Goal: Information Seeking & Learning: Learn about a topic

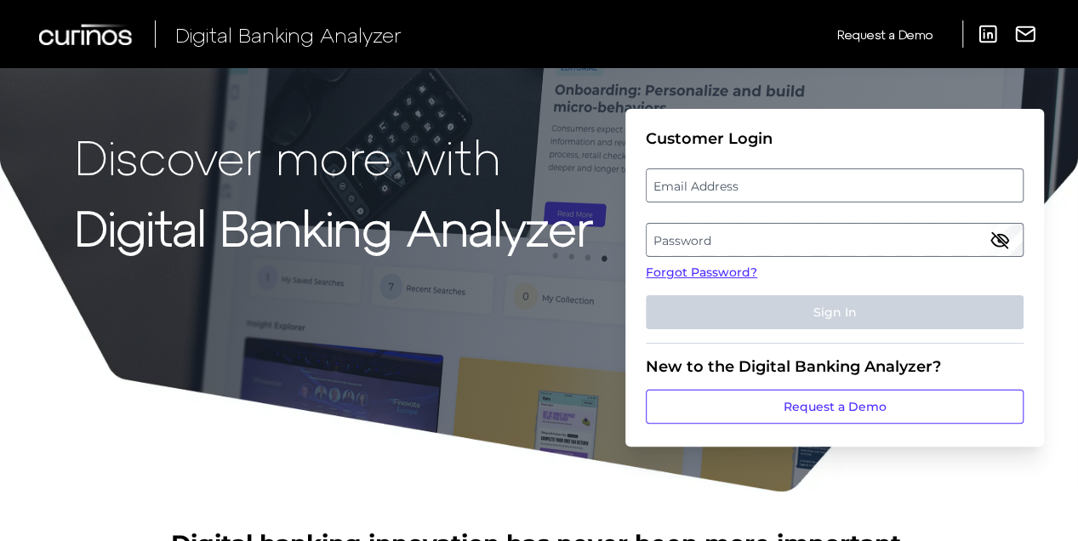
click at [729, 175] on label "Email Address" at bounding box center [834, 185] width 375 height 31
click at [729, 175] on input "email" at bounding box center [835, 185] width 378 height 34
click at [718, 191] on input "Email Address" at bounding box center [835, 185] width 378 height 34
type input "[PERSON_NAME][EMAIL_ADDRESS][DOMAIN_NAME]"
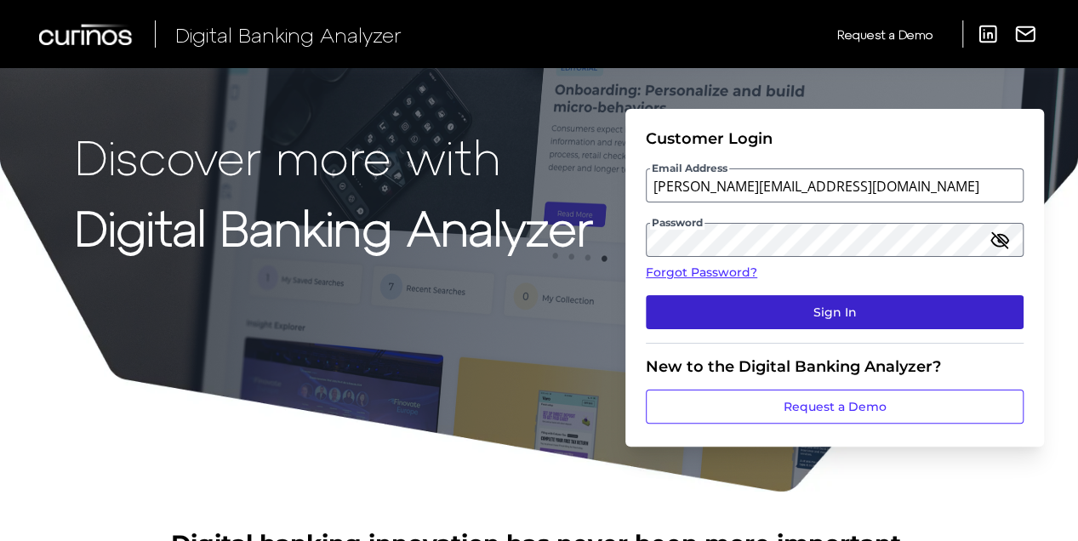
click at [846, 316] on button "Sign In" at bounding box center [835, 312] width 378 height 34
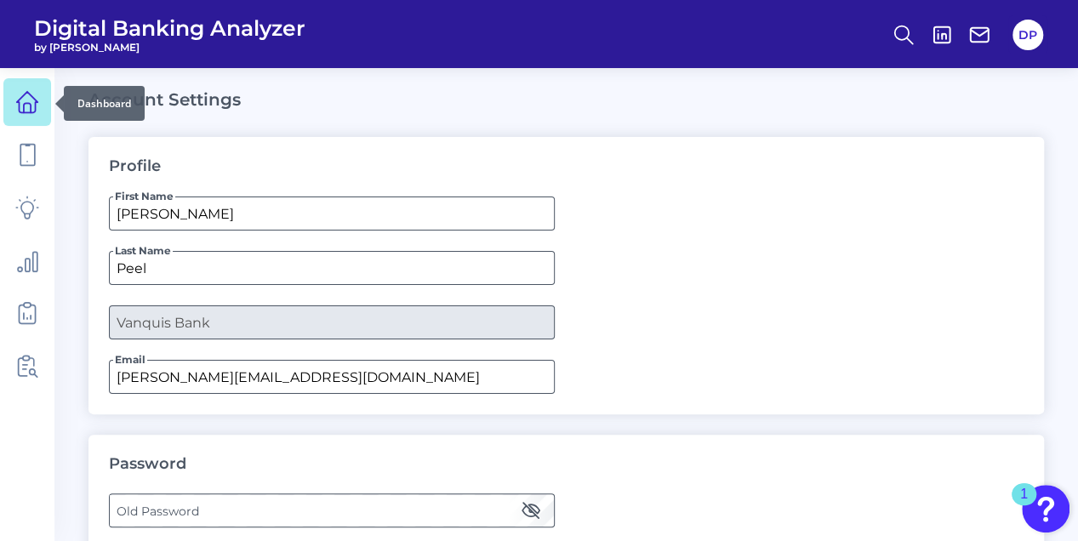
click at [31, 102] on icon at bounding box center [27, 102] width 24 height 24
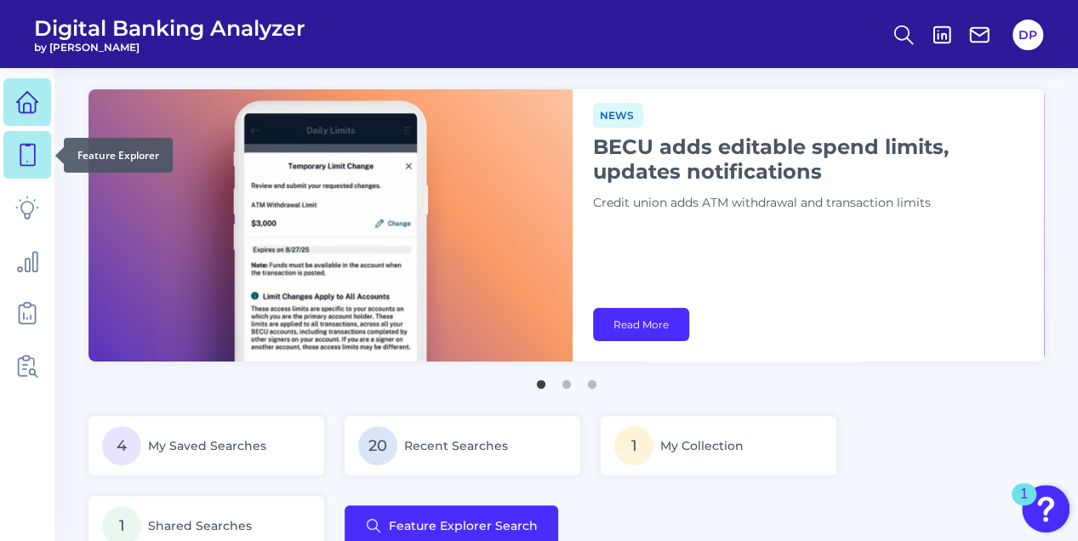
click at [21, 155] on icon at bounding box center [27, 155] width 24 height 24
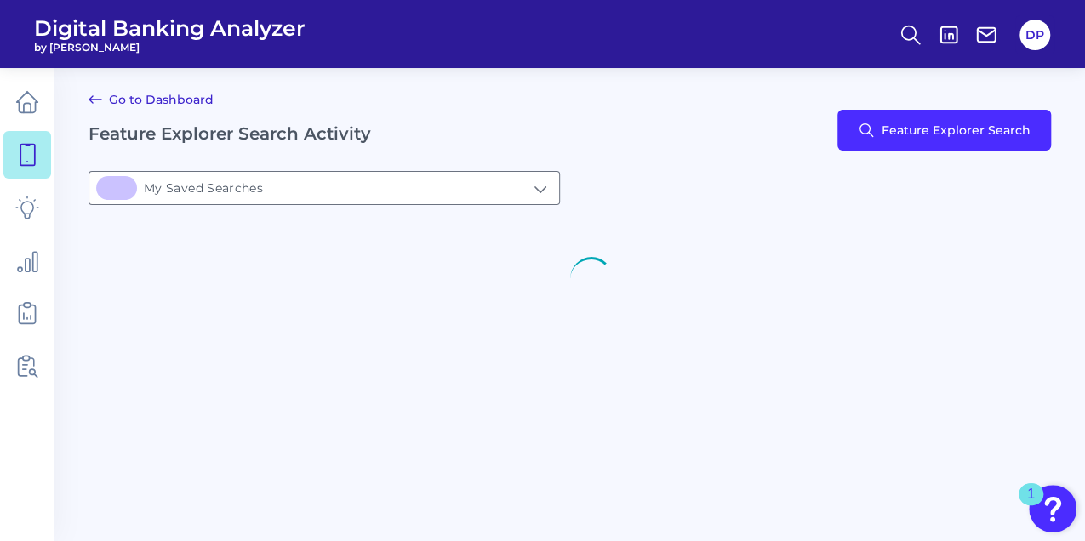
type input "4My Saved Searches"
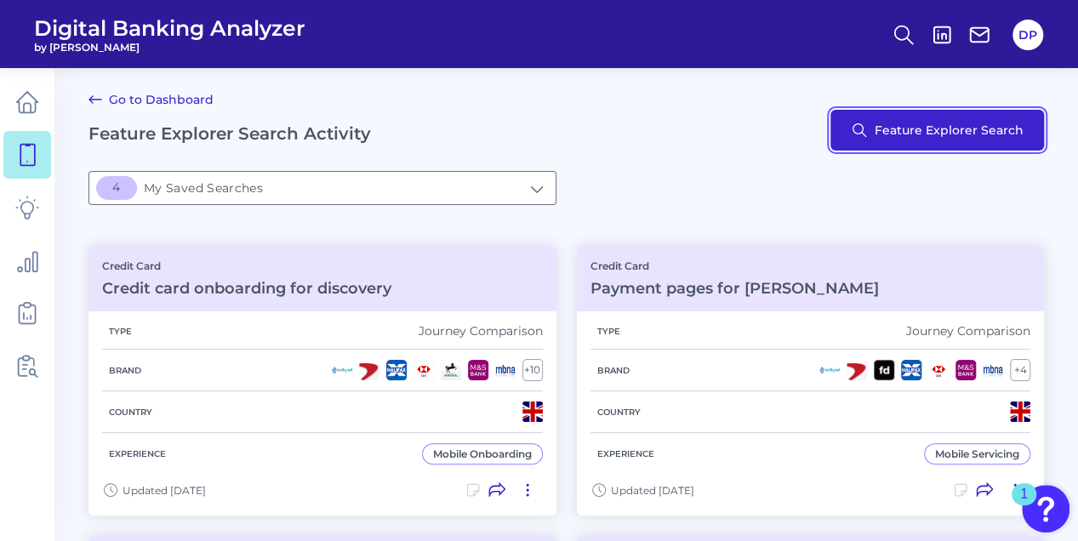
click at [907, 136] on button "Feature Explorer Search" at bounding box center [937, 130] width 214 height 41
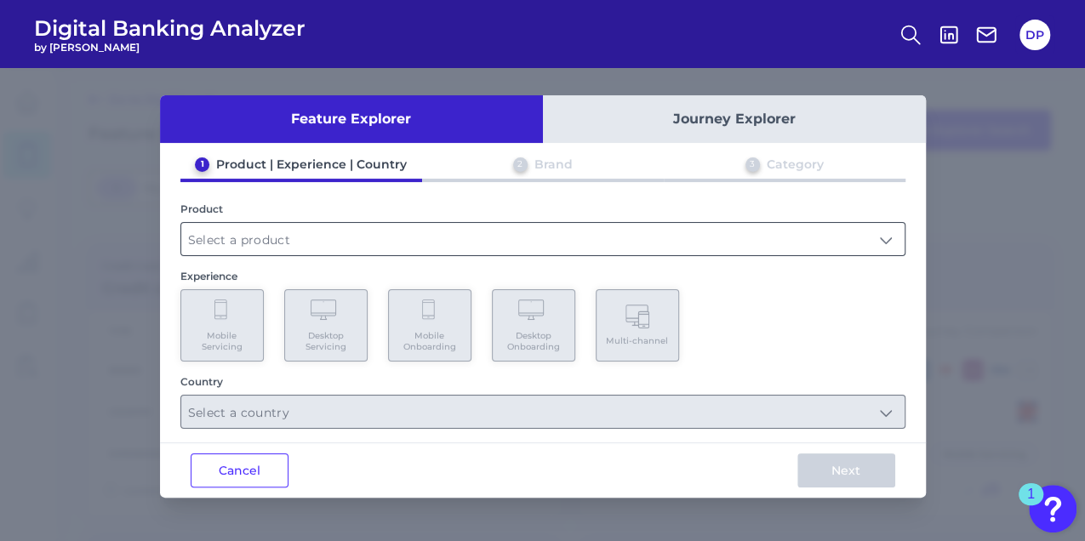
click at [481, 235] on input "text" at bounding box center [542, 239] width 723 height 32
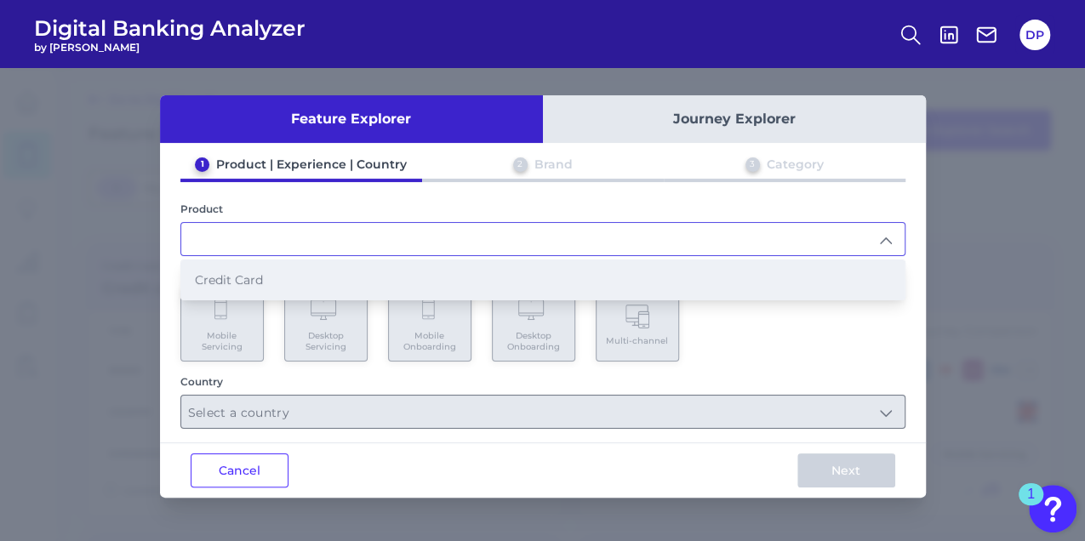
click at [402, 265] on li "Credit Card" at bounding box center [542, 279] width 723 height 39
type input "Credit Card"
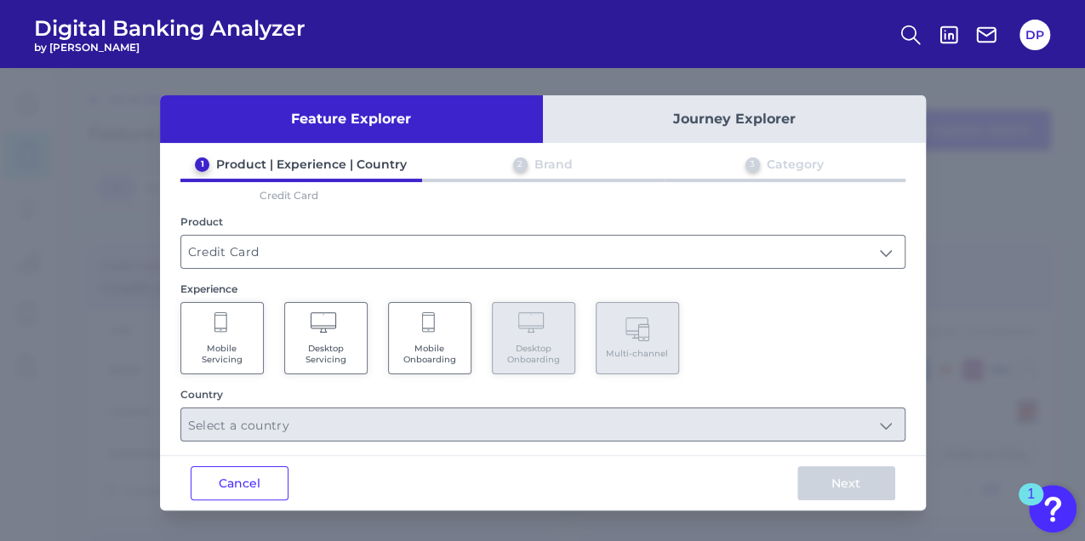
click at [245, 335] on Servicing "Mobile Servicing" at bounding box center [221, 338] width 83 height 72
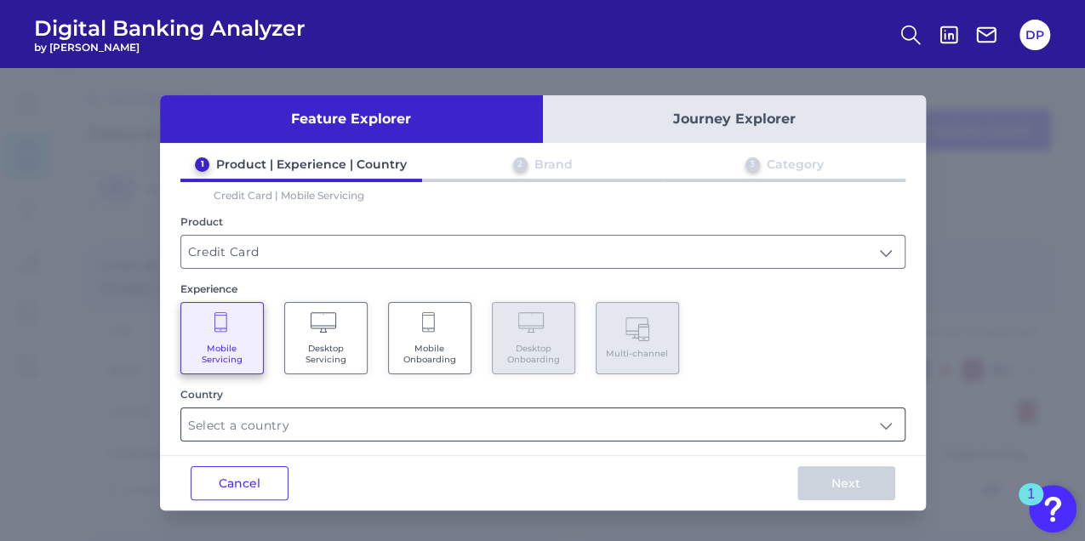
click at [322, 419] on input "text" at bounding box center [542, 424] width 723 height 32
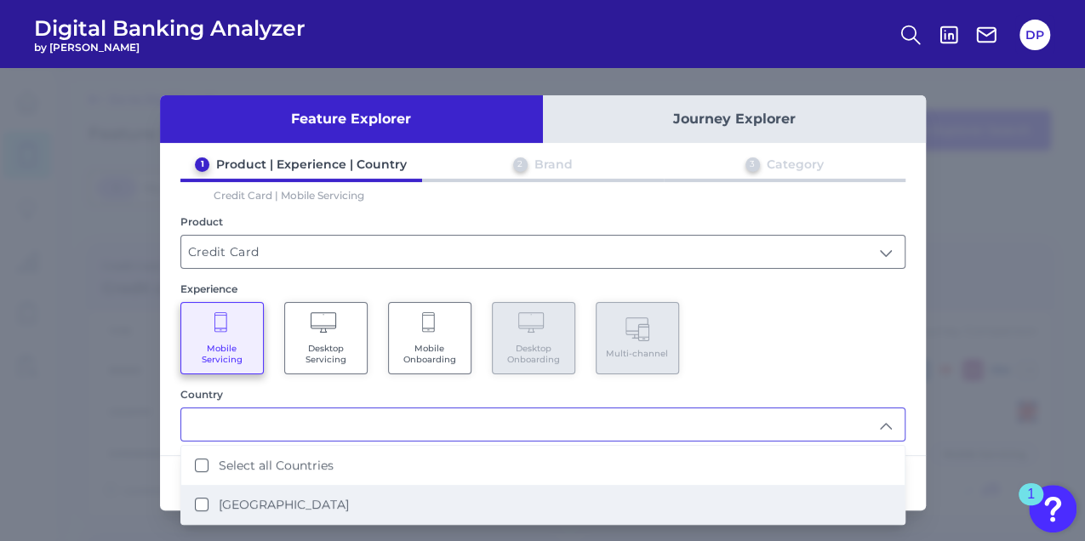
click at [305, 508] on li "[GEOGRAPHIC_DATA]" at bounding box center [542, 504] width 723 height 39
type input "Select all Countries"
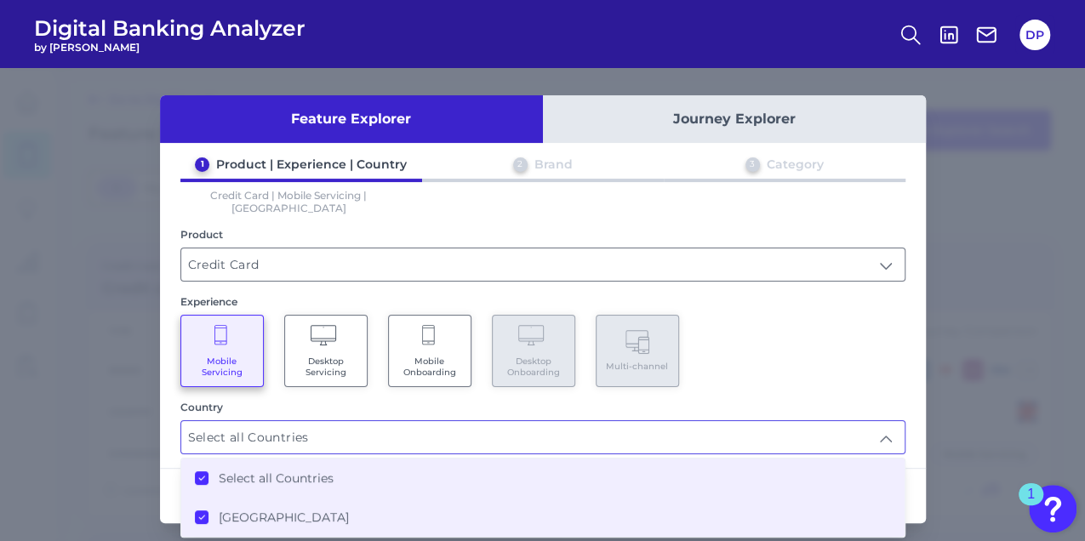
click at [946, 427] on div "Feature Explorer Journey Explorer 1 Product | Experience | Country 2 Brand 3 Ca…" at bounding box center [542, 304] width 1085 height 473
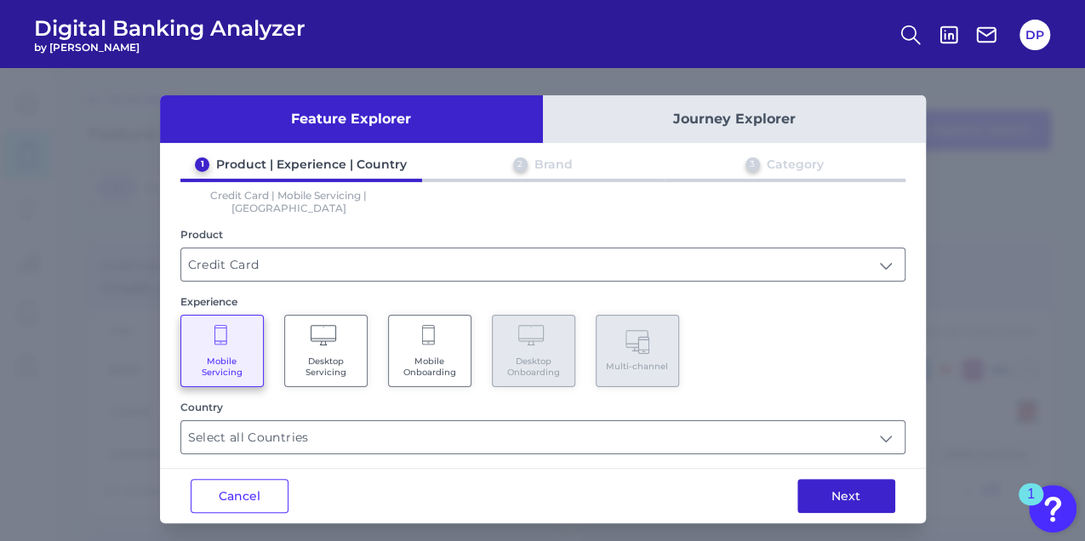
click at [856, 484] on button "Next" at bounding box center [846, 496] width 98 height 34
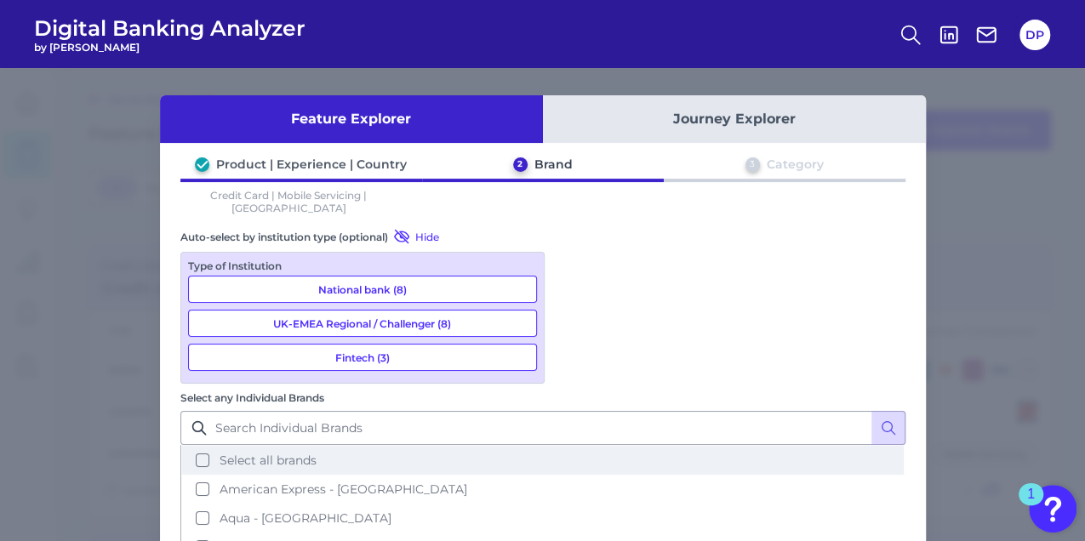
click at [654, 446] on button "Select all brands" at bounding box center [542, 460] width 721 height 29
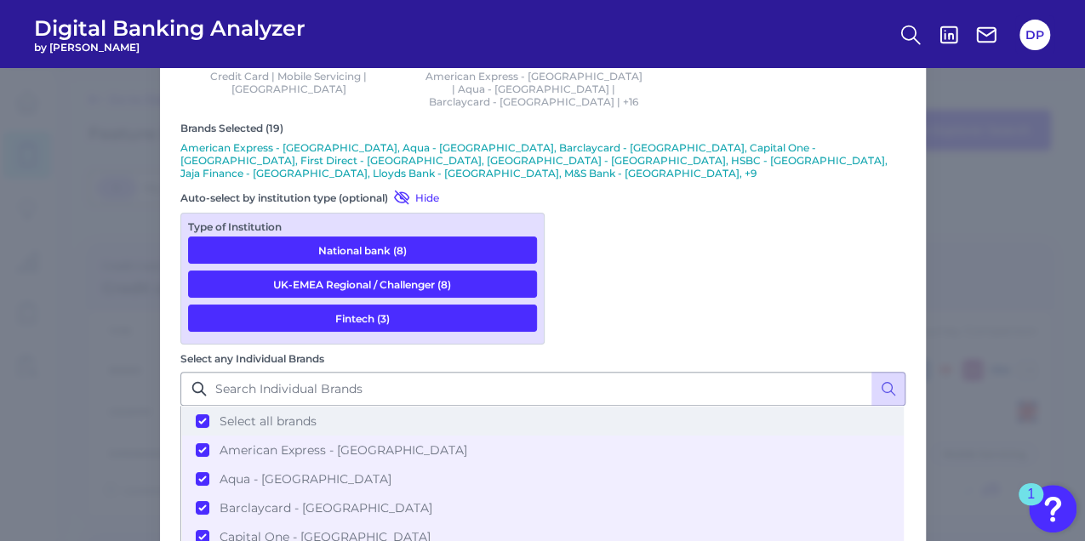
scroll to position [128, 0]
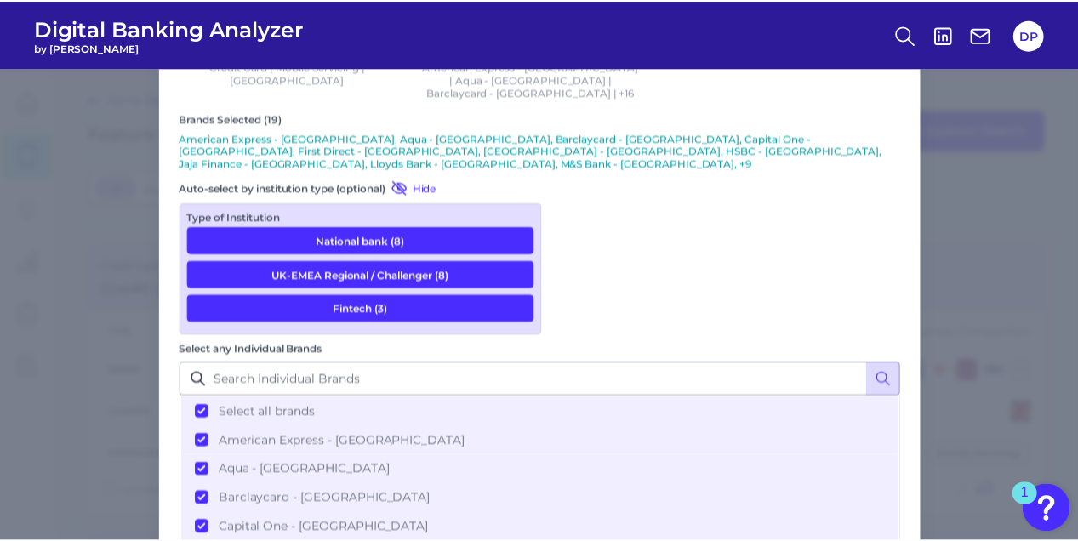
scroll to position [0, 0]
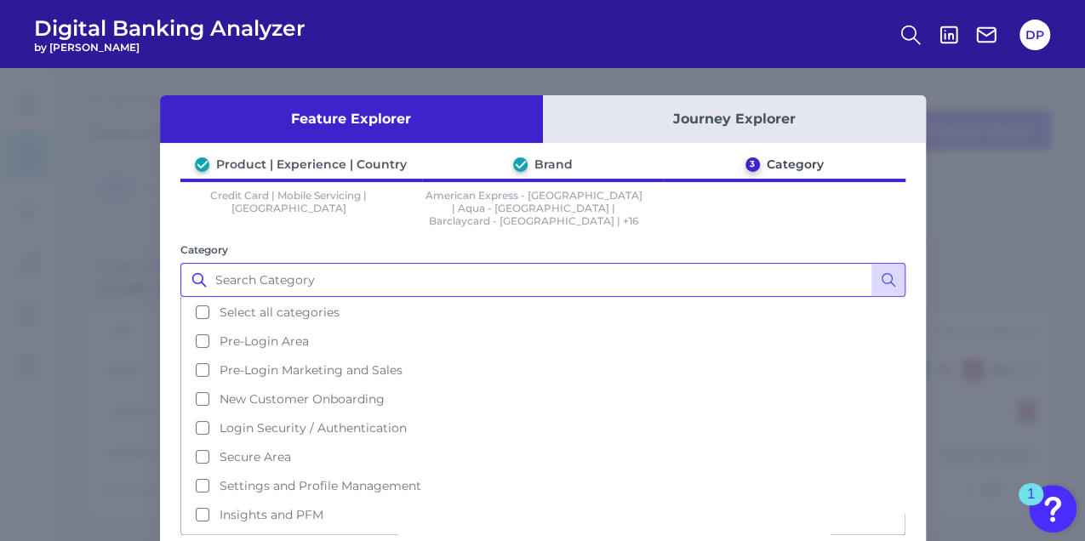
click at [443, 263] on input "Category" at bounding box center [542, 280] width 725 height 34
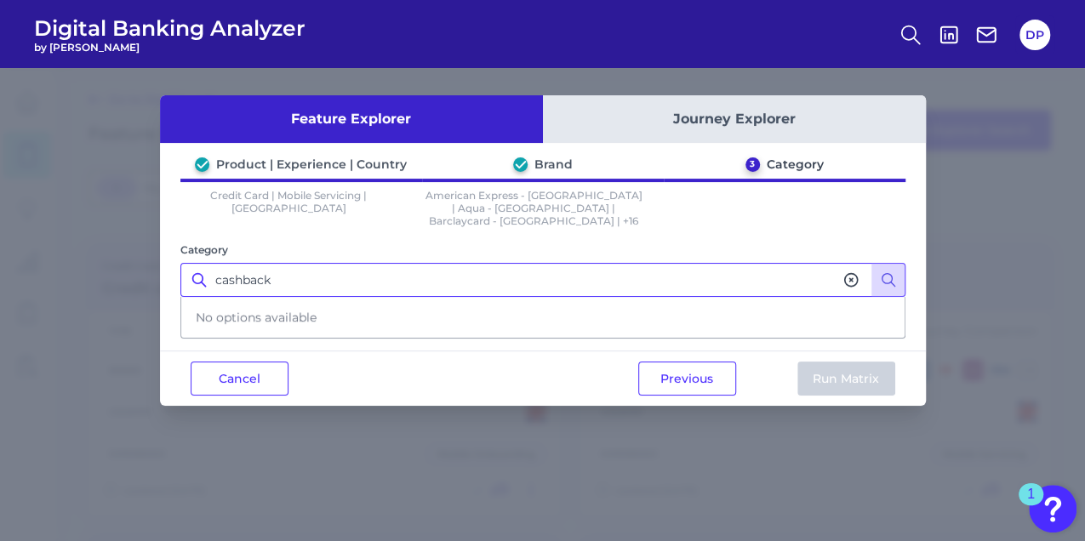
drag, startPoint x: 430, startPoint y: 254, endPoint x: 172, endPoint y: 219, distance: 260.8
click at [172, 219] on div "Product | Experience | Country Brand 3 Category Credit Card | Mobile Servicing …" at bounding box center [543, 250] width 766 height 187
type input "rewards"
click at [882, 271] on icon at bounding box center [888, 279] width 17 height 17
click at [273, 386] on button "Cancel" at bounding box center [240, 379] width 98 height 34
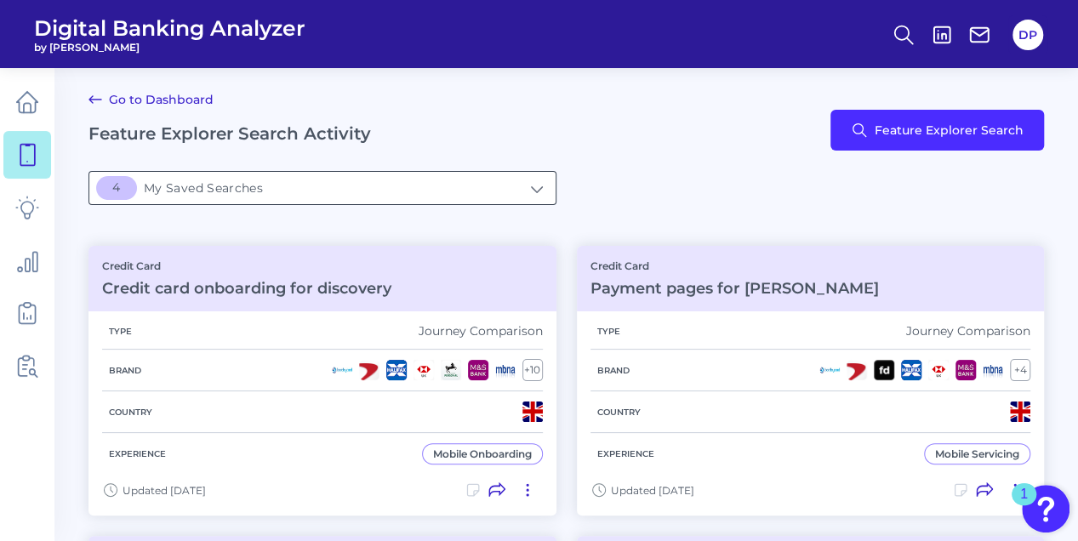
click at [259, 185] on input "4My Saved Searches" at bounding box center [322, 188] width 466 height 32
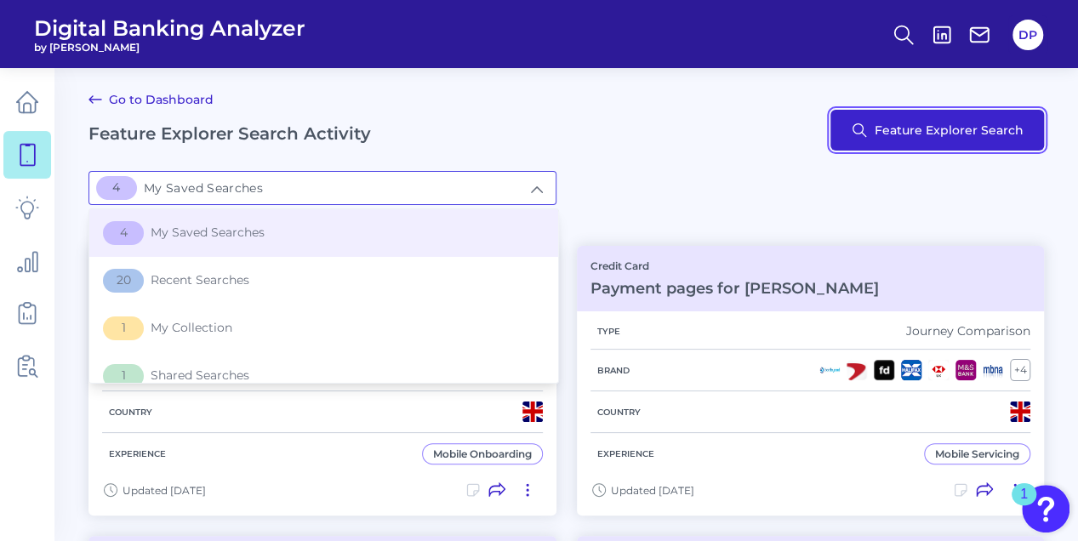
click at [949, 126] on button "Feature Explorer Search" at bounding box center [937, 130] width 214 height 41
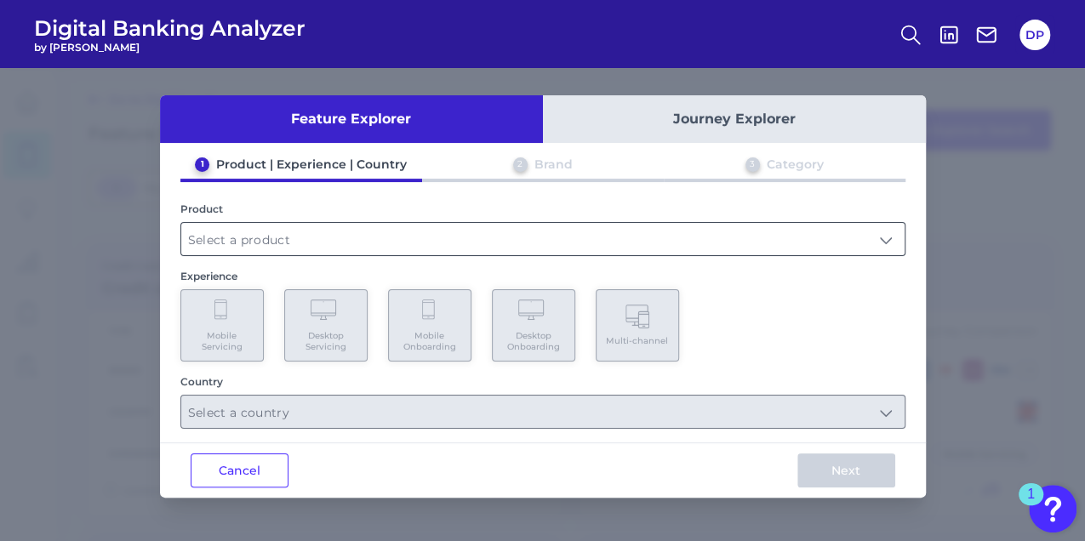
click at [415, 238] on input "text" at bounding box center [542, 239] width 723 height 32
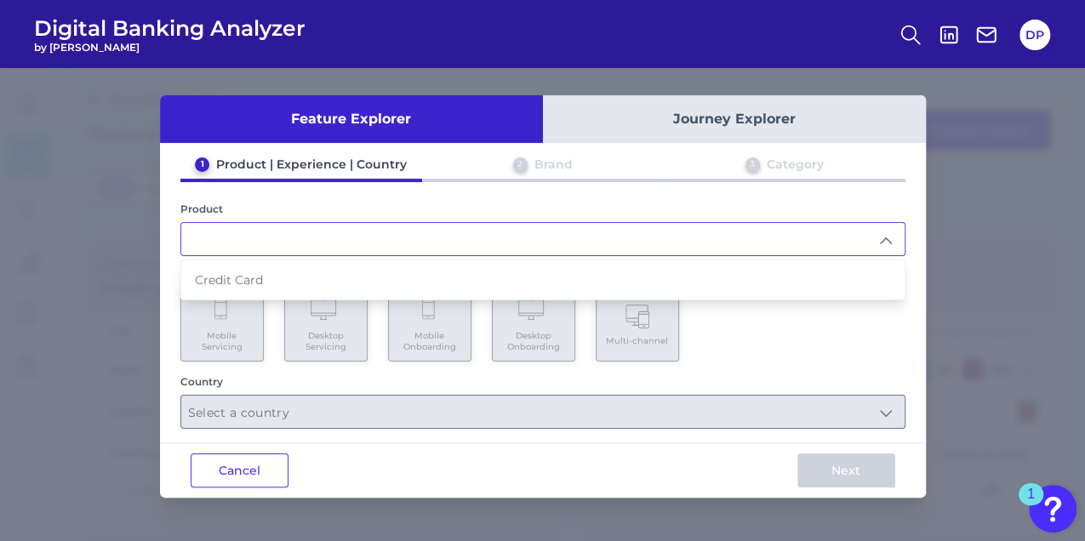
click at [270, 238] on input "text" at bounding box center [542, 239] width 723 height 32
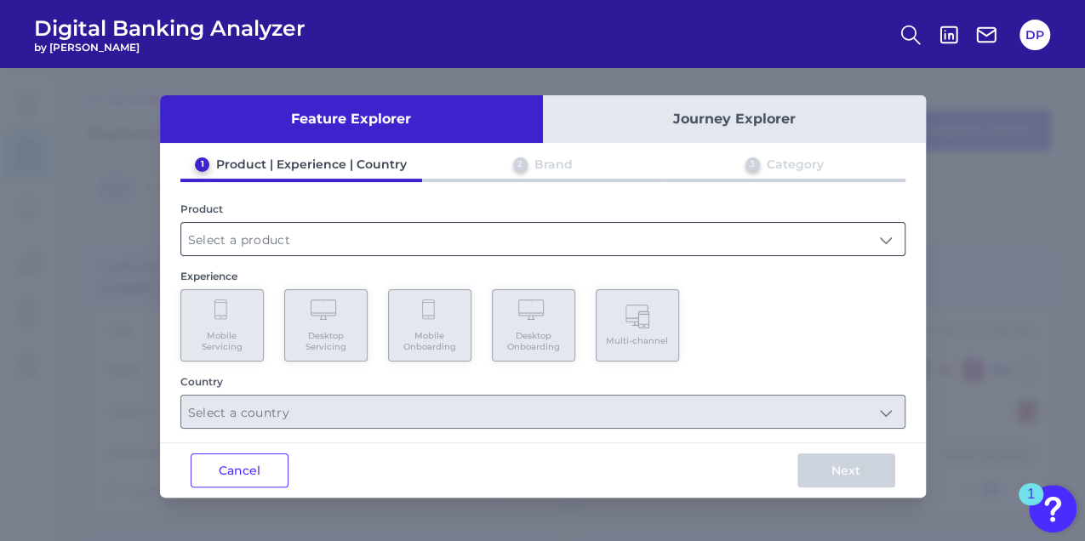
click at [259, 233] on input "text" at bounding box center [542, 239] width 723 height 32
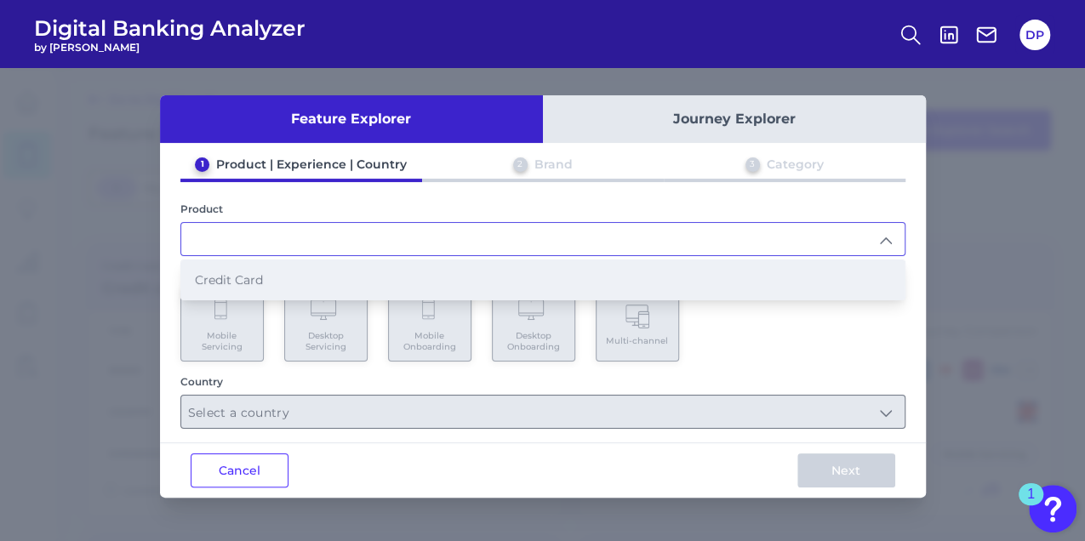
click at [248, 279] on span "Credit Card" at bounding box center [229, 279] width 68 height 15
type input "Credit Card"
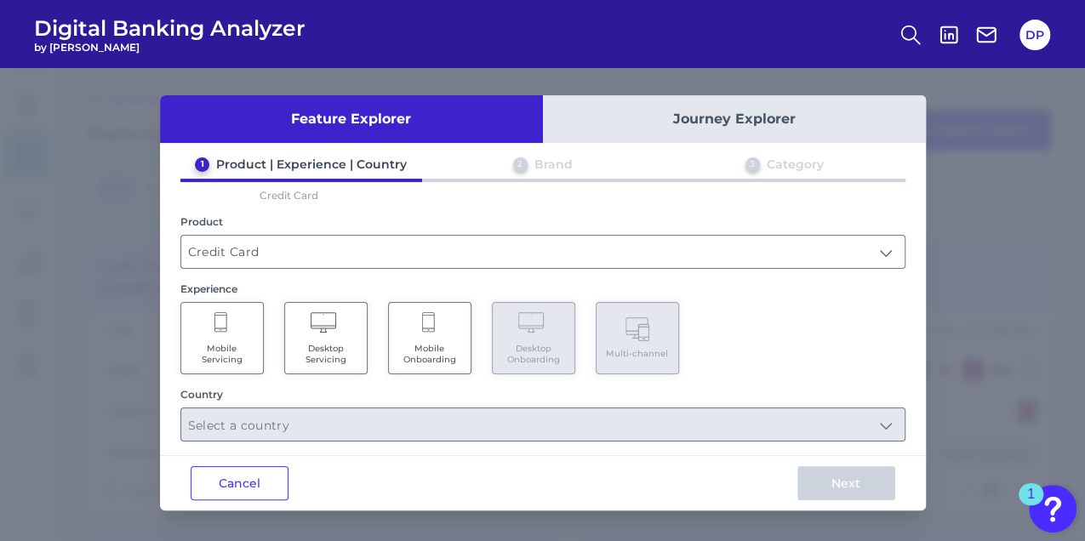
click at [242, 310] on Servicing "Mobile Servicing" at bounding box center [221, 338] width 83 height 72
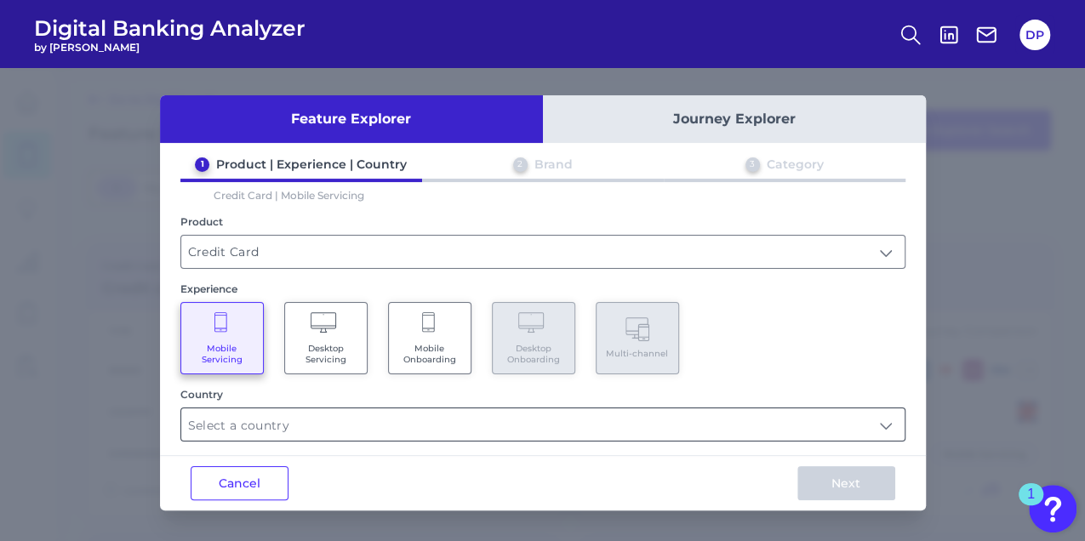
click at [315, 427] on input "text" at bounding box center [542, 424] width 723 height 32
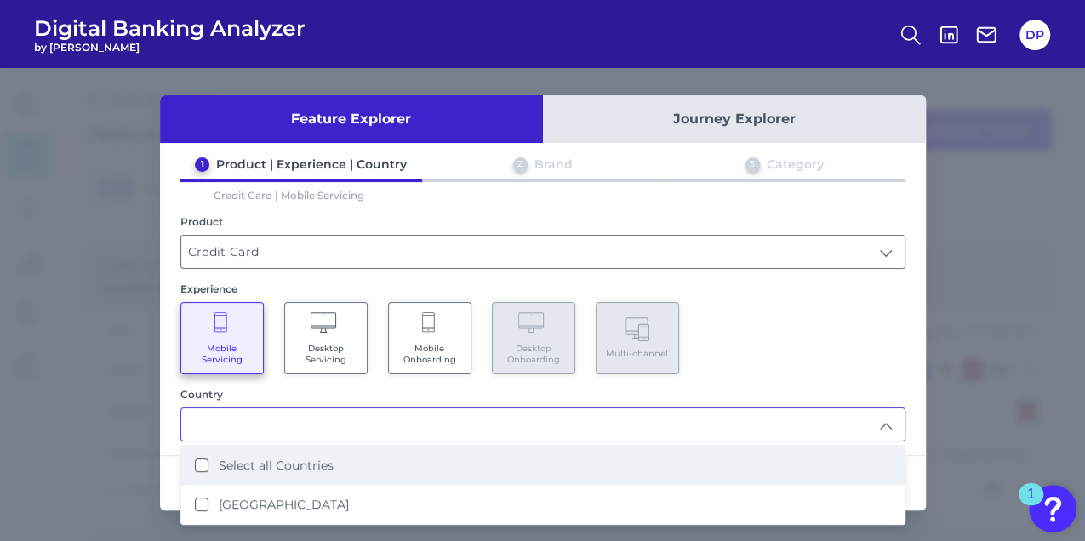
click at [289, 459] on label "Select all Countries" at bounding box center [276, 465] width 115 height 15
type input "Select all Countries"
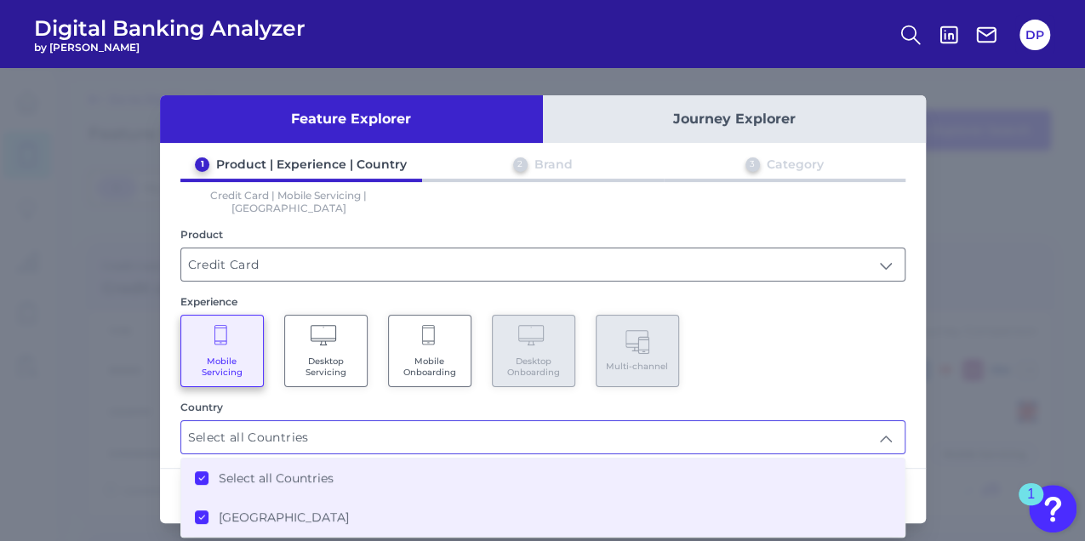
click at [963, 529] on div "Feature Explorer Journey Explorer 1 Product | Experience | Country 2 Brand 3 Ca…" at bounding box center [542, 304] width 1085 height 473
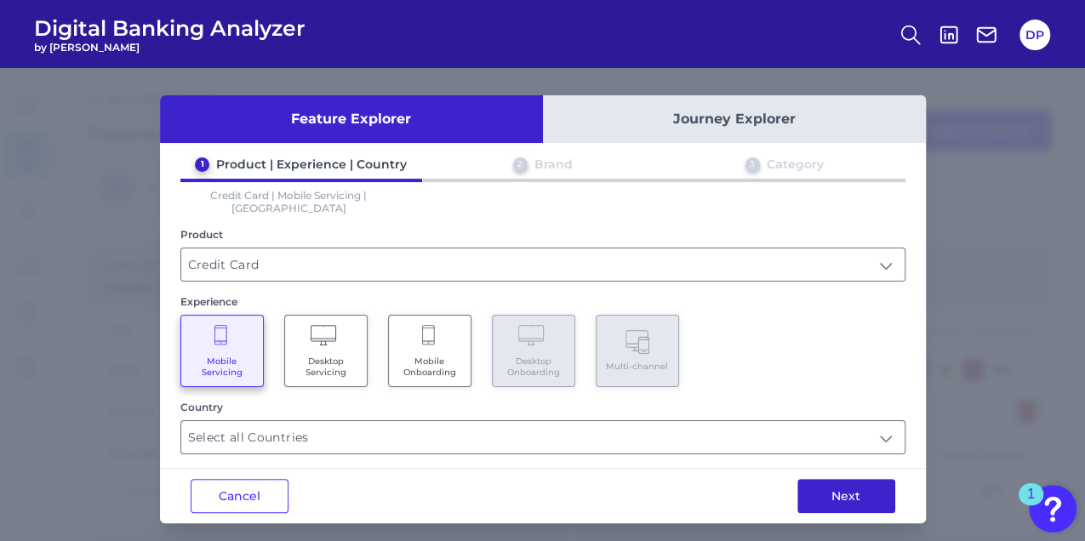
click at [830, 483] on button "Next" at bounding box center [846, 496] width 98 height 34
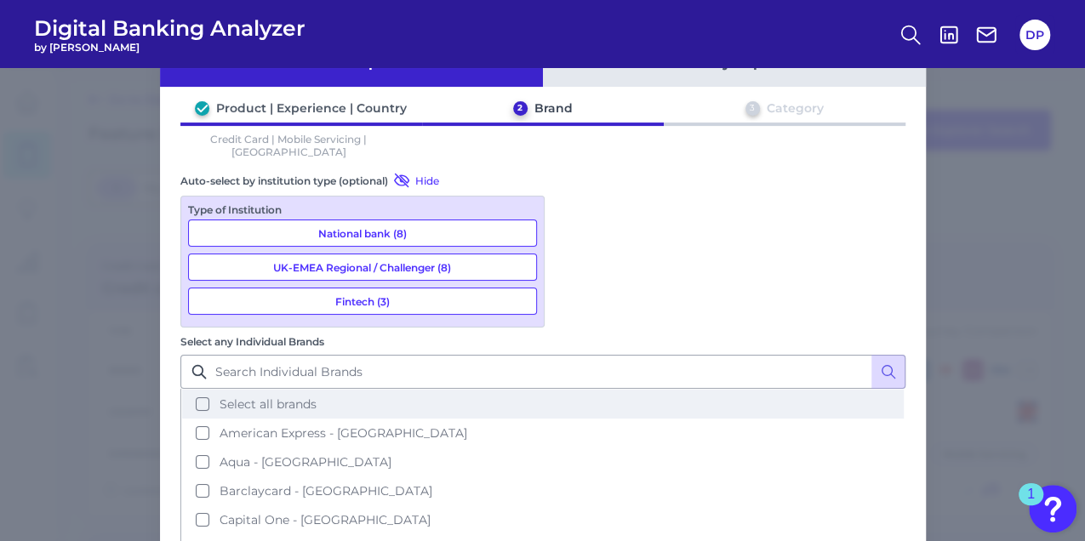
click at [316, 396] on span "Select all brands" at bounding box center [267, 403] width 97 height 15
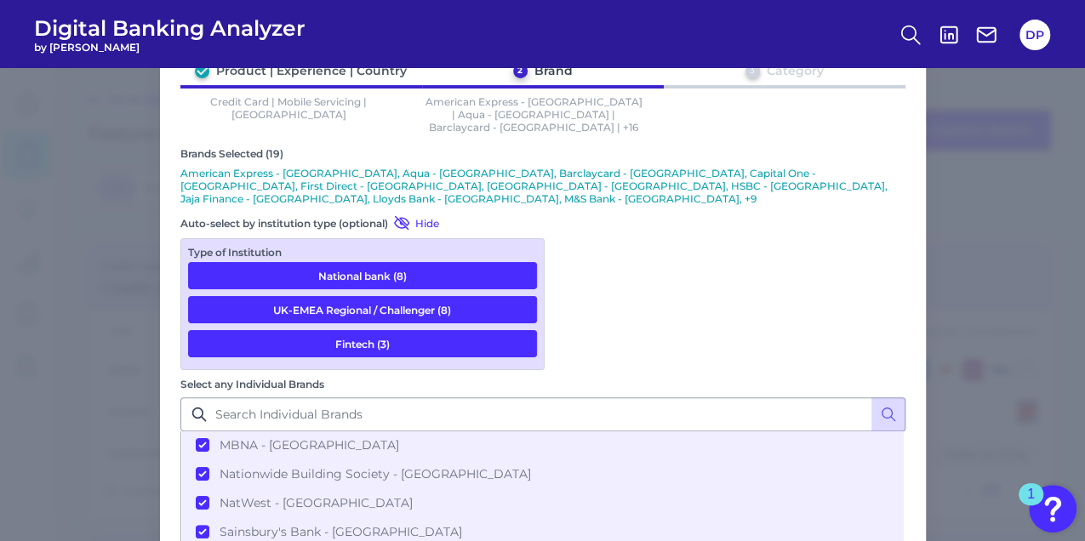
scroll to position [128, 0]
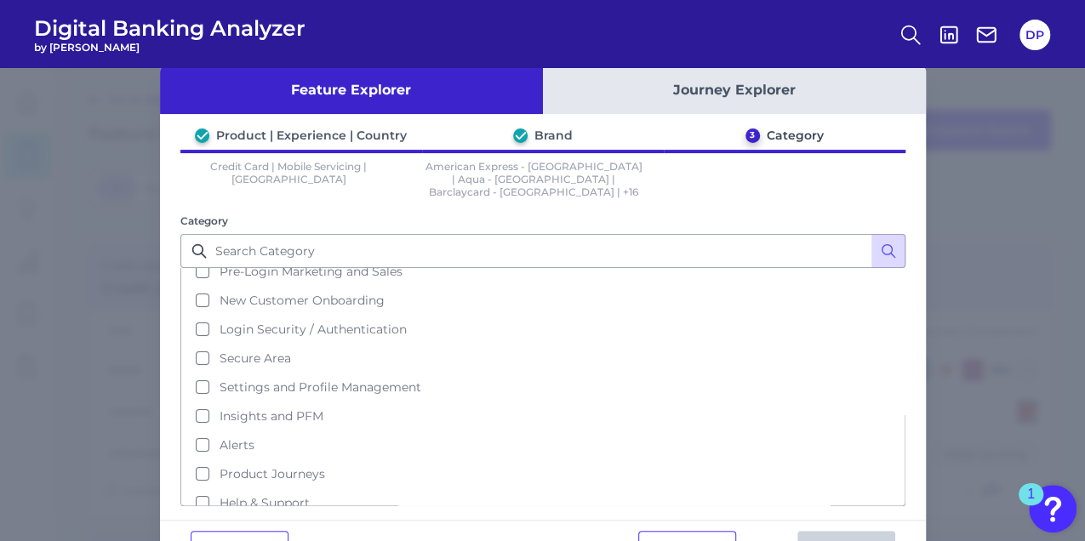
scroll to position [56, 0]
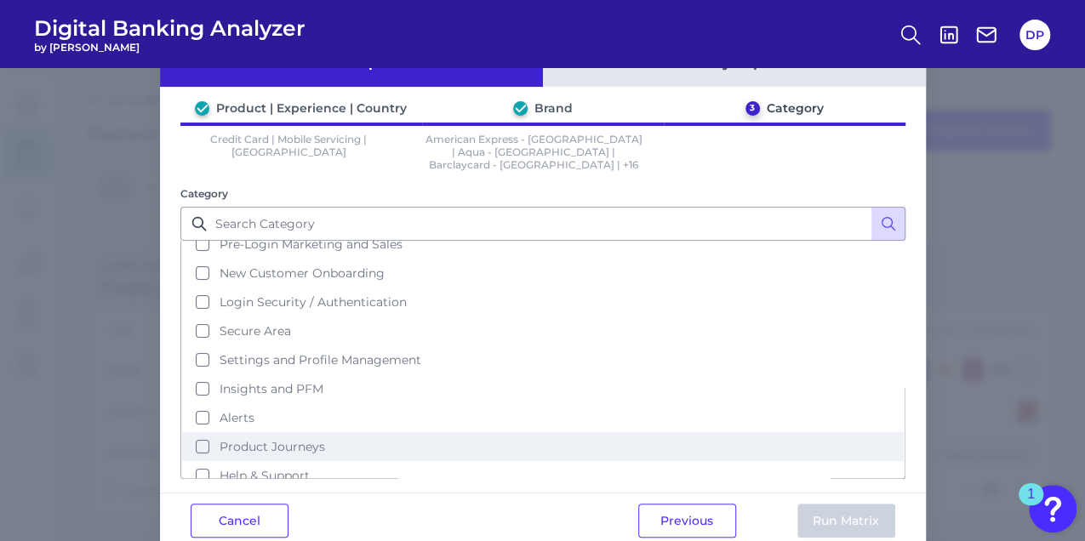
click at [281, 439] on span "Product Journeys" at bounding box center [271, 446] width 105 height 15
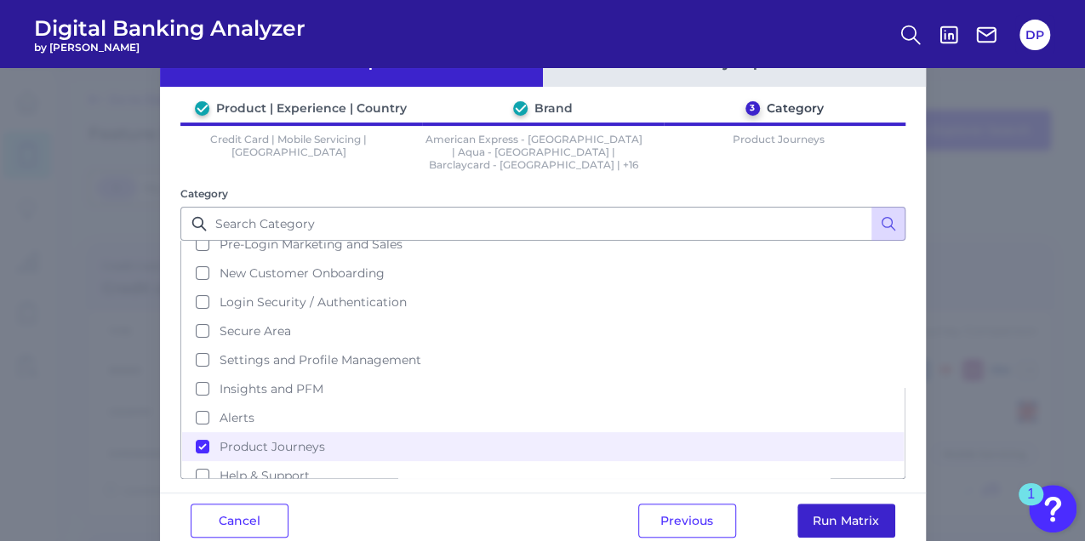
click at [806, 510] on button "Run Matrix" at bounding box center [846, 521] width 98 height 34
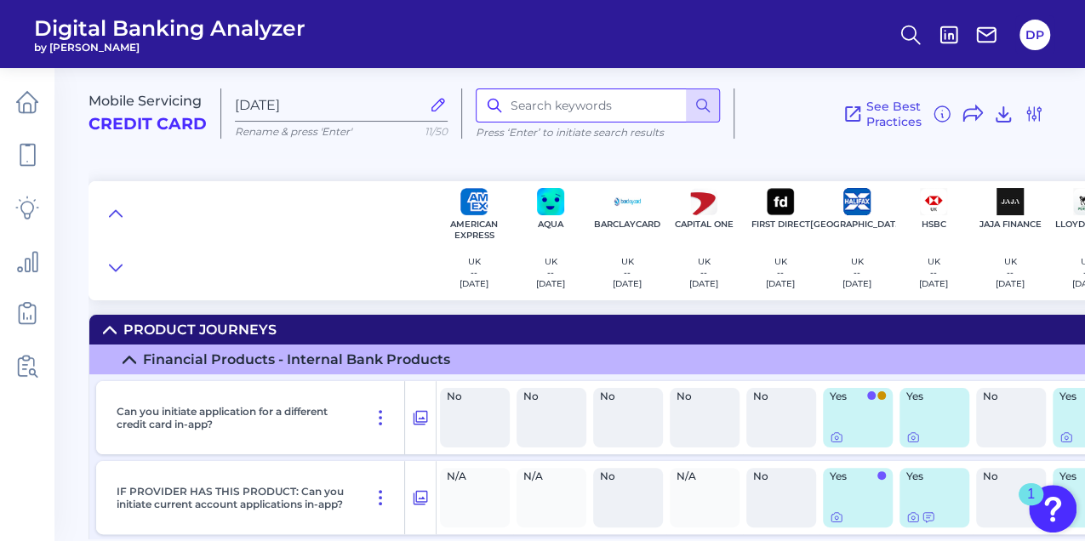
click at [590, 110] on input at bounding box center [598, 105] width 244 height 34
type input "cashback"
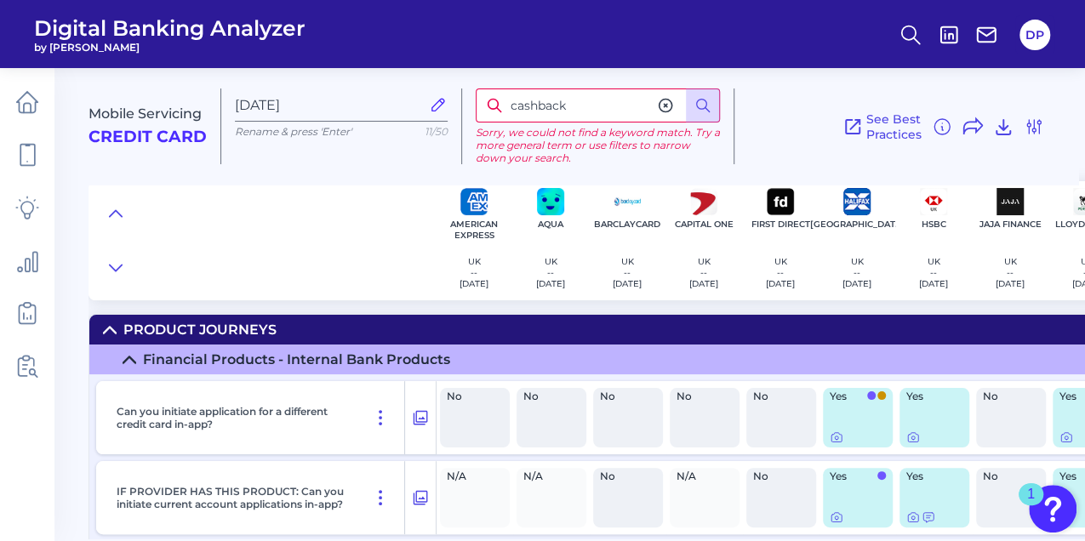
click at [658, 110] on icon at bounding box center [665, 105] width 17 height 17
